Goal: Check status: Check status

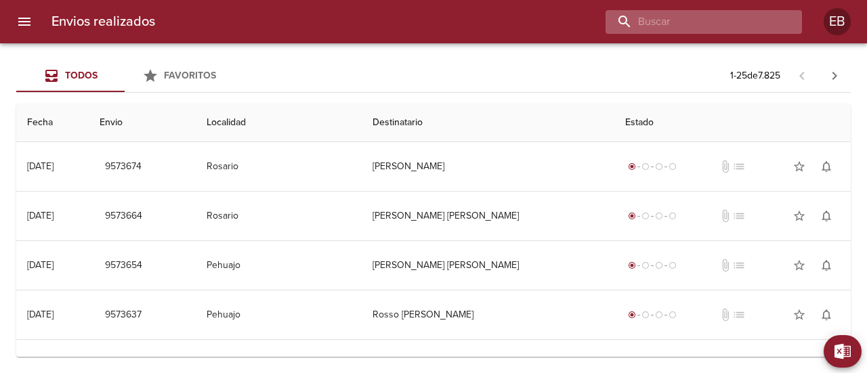
click at [712, 25] on input "buscar" at bounding box center [691, 22] width 173 height 24
paste input "[PERSON_NAME]"
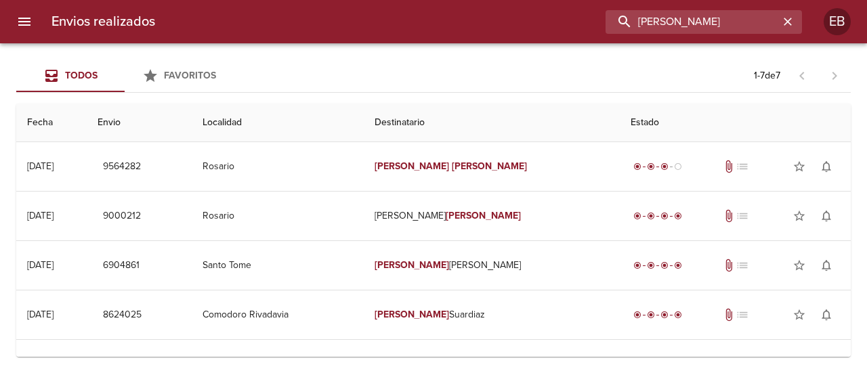
drag, startPoint x: 755, startPoint y: 22, endPoint x: 452, endPoint y: 14, distance: 302.8
click at [452, 14] on div "[PERSON_NAME]" at bounding box center [484, 22] width 636 height 24
paste input "R-0229-00024894"
drag, startPoint x: 698, startPoint y: 21, endPoint x: 433, endPoint y: -12, distance: 266.2
click at [433, 0] on html "Envios realizados R-0229-00024894 EB Todos Favoritos 1 - 7 de 7 Fecha Envio Loc…" at bounding box center [433, 0] width 867 height 0
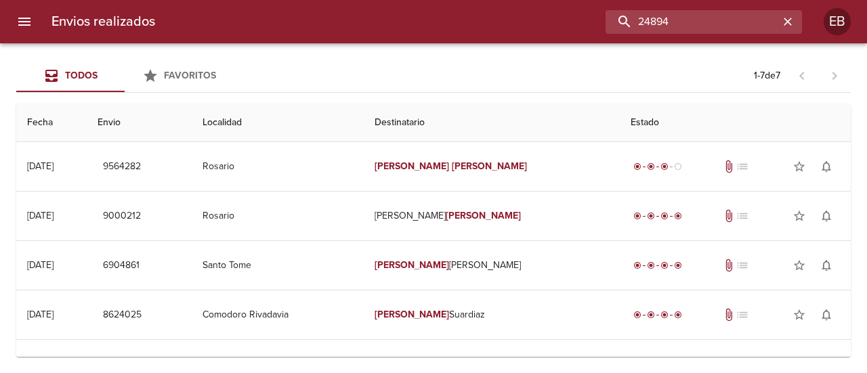
type input "24894"
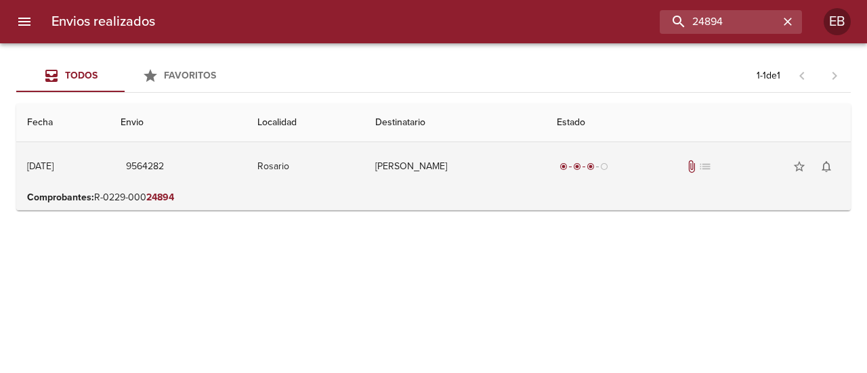
click at [277, 174] on td "Rosario" at bounding box center [306, 166] width 119 height 49
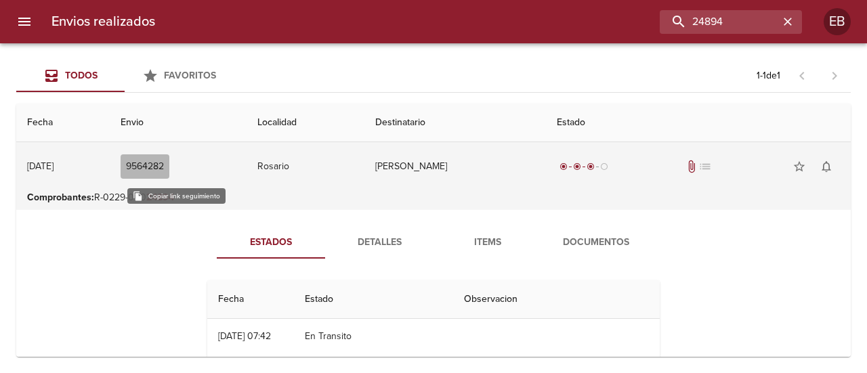
click at [164, 167] on span "9564282" at bounding box center [145, 166] width 38 height 17
